Goal: Task Accomplishment & Management: Contribute content

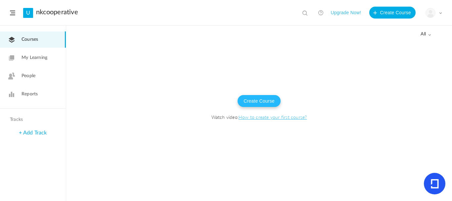
click at [264, 101] on button "Create Course" at bounding box center [259, 101] width 43 height 12
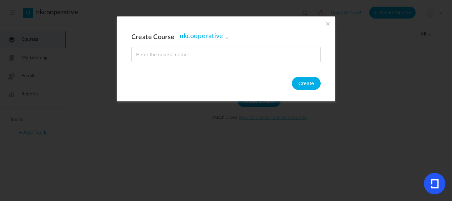
click at [327, 24] on span at bounding box center [328, 23] width 7 height 7
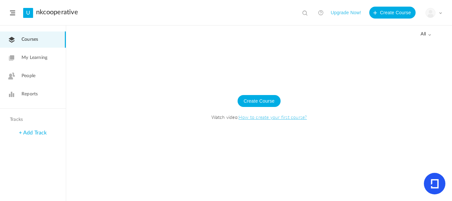
click at [33, 56] on span "My Learning" at bounding box center [35, 57] width 26 height 7
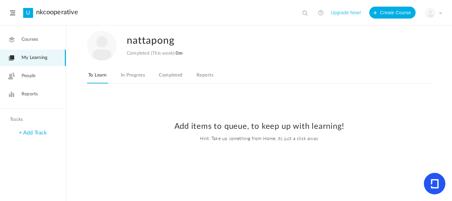
click at [29, 76] on span "People" at bounding box center [29, 76] width 14 height 7
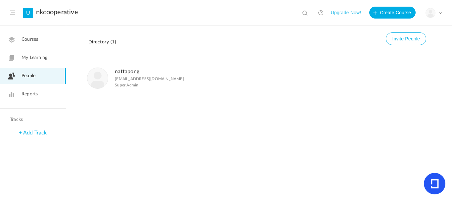
click at [33, 37] on span "Courses" at bounding box center [30, 39] width 17 height 7
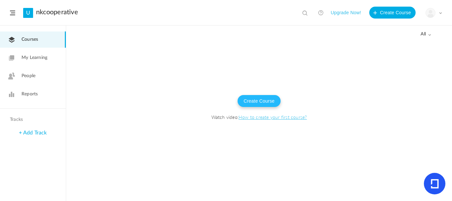
click at [258, 99] on button "Create Course" at bounding box center [259, 101] width 43 height 12
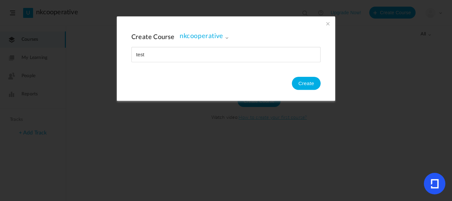
type input "test"
click at [305, 81] on button "Create" at bounding box center [306, 83] width 29 height 13
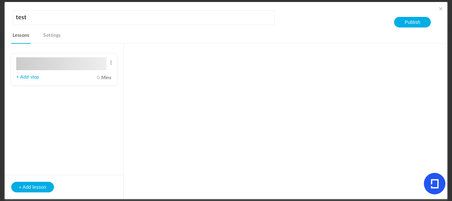
type input "Lesson 1"
type input "0"
type input "Step 1"
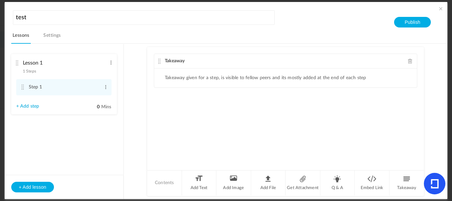
click at [177, 61] on span "Takeaway" at bounding box center [175, 61] width 20 height 5
click at [51, 37] on link "Settings" at bounding box center [52, 37] width 20 height 13
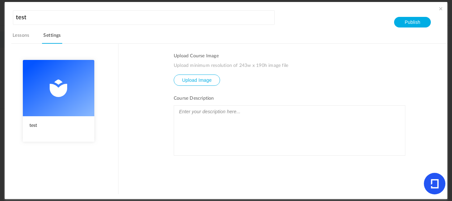
click at [196, 79] on input "file" at bounding box center [197, 85] width 46 height 20
type input "C:\fakepath\pnglogo1.png"
click at [202, 82] on input "file" at bounding box center [197, 85] width 46 height 20
type input "C:\fakepath\pnglogo.png"
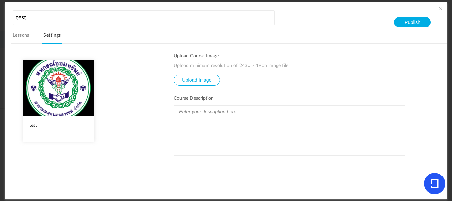
click at [18, 32] on link "Lessons" at bounding box center [21, 37] width 20 height 13
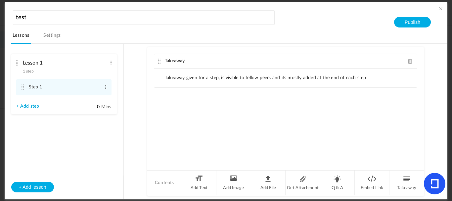
click at [170, 80] on li "Takeaway given for a step, is visible to fellow peers and its mostly added at t…" at bounding box center [266, 78] width 202 height 6
drag, startPoint x: 329, startPoint y: 78, endPoint x: 379, endPoint y: 67, distance: 51.2
click at [330, 77] on li "Takeaway given for a step, is visible to fellow peers and its mostly added at t…" at bounding box center [266, 78] width 202 height 6
click at [186, 66] on div "Takeaway" at bounding box center [285, 61] width 263 height 15
click at [207, 65] on div "Takeaway" at bounding box center [285, 61] width 263 height 15
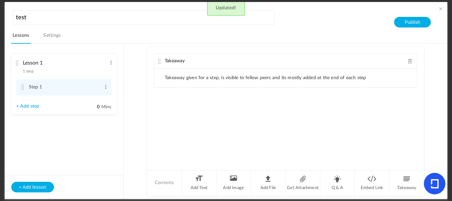
click at [230, 78] on li "Takeaway given for a step, is visible to fellow peers and its mostly added at t…" at bounding box center [266, 78] width 202 height 6
drag, startPoint x: 208, startPoint y: 78, endPoint x: 193, endPoint y: 78, distance: 14.9
click at [206, 78] on li "Takeaway given for a step, is visible to fellow peers and its mostly added at t…" at bounding box center [266, 78] width 202 height 6
click at [172, 78] on li "Takeaway given for a step, is visible to fellow peers and its mostly added at t…" at bounding box center [266, 78] width 202 height 6
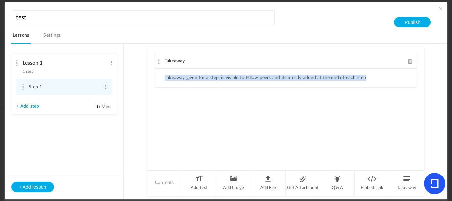
drag, startPoint x: 161, startPoint y: 77, endPoint x: 386, endPoint y: 75, distance: 225.5
click at [386, 75] on ul "Takeaway given for a step, is visible to fellow peers and its mostly added at t…" at bounding box center [285, 78] width 263 height 19
